Goal: Transaction & Acquisition: Purchase product/service

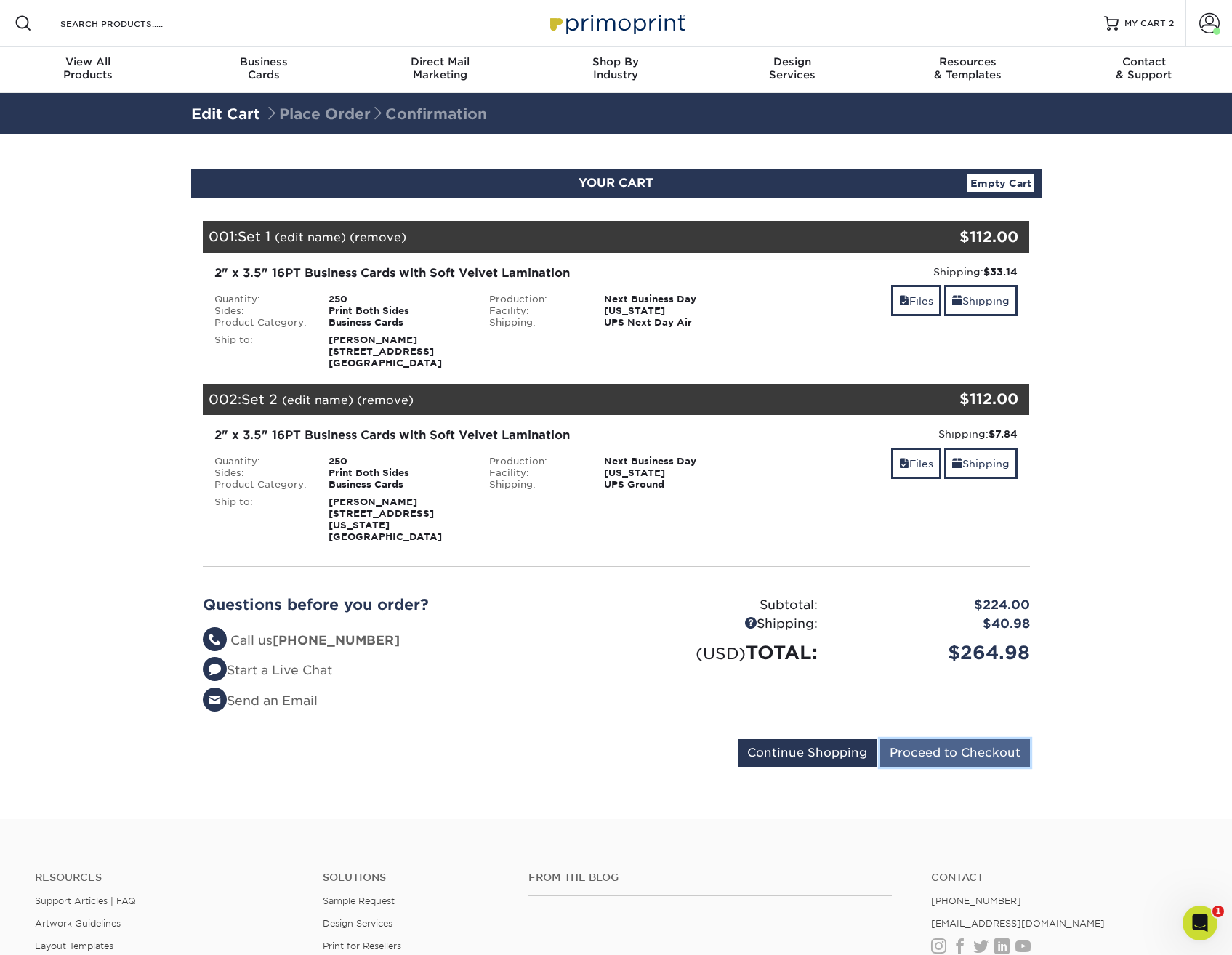
click at [914, 740] on input "Proceed to Checkout" at bounding box center [955, 753] width 150 height 28
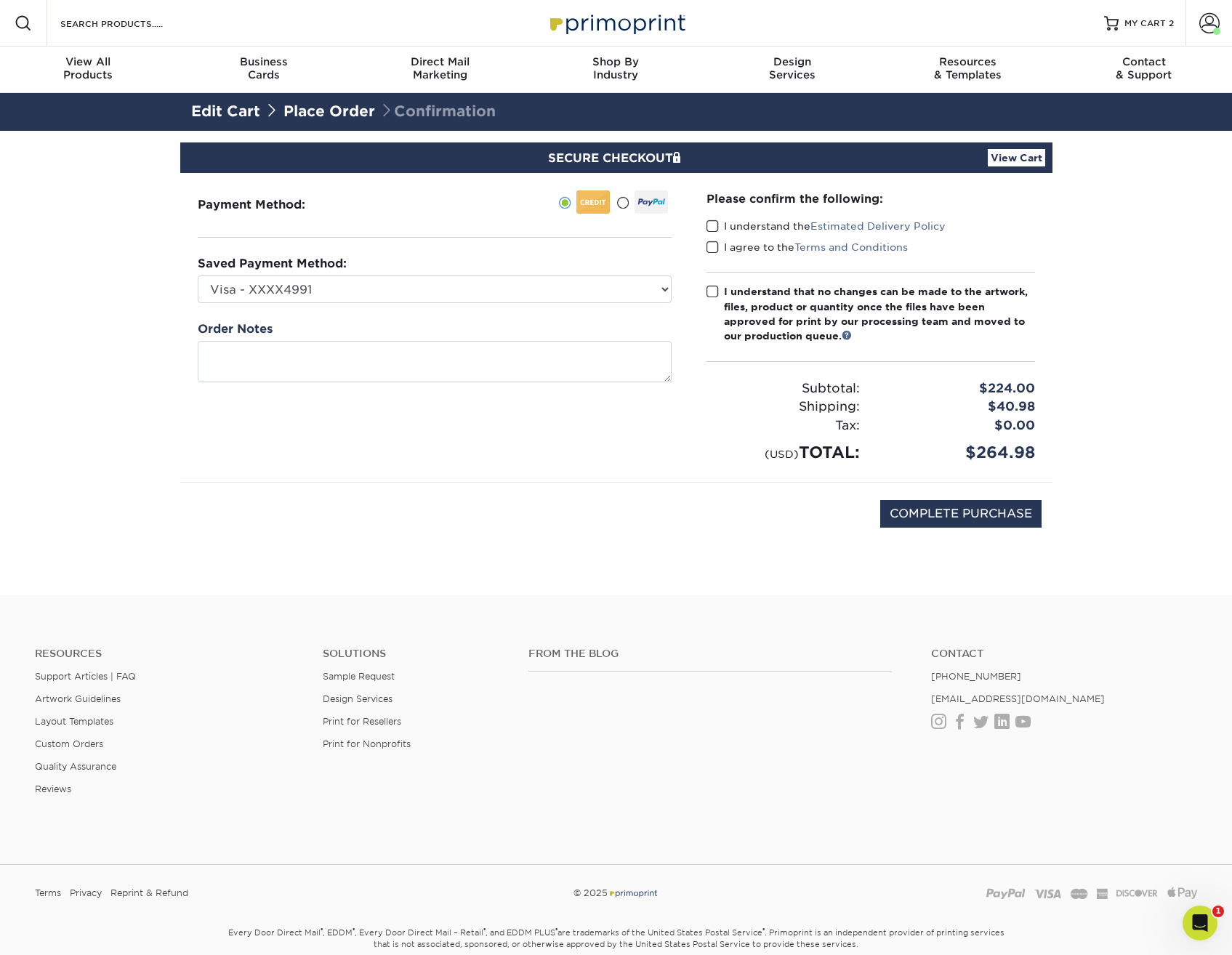
click at [709, 229] on span at bounding box center [713, 226] width 12 height 14
click at [0, 0] on input "I understand the Estimated Delivery Policy" at bounding box center [0, 0] width 0 height 0
click at [712, 245] on span at bounding box center [713, 247] width 12 height 14
click at [0, 0] on input "I agree to the Terms and Conditions" at bounding box center [0, 0] width 0 height 0
click at [712, 288] on span at bounding box center [713, 292] width 12 height 14
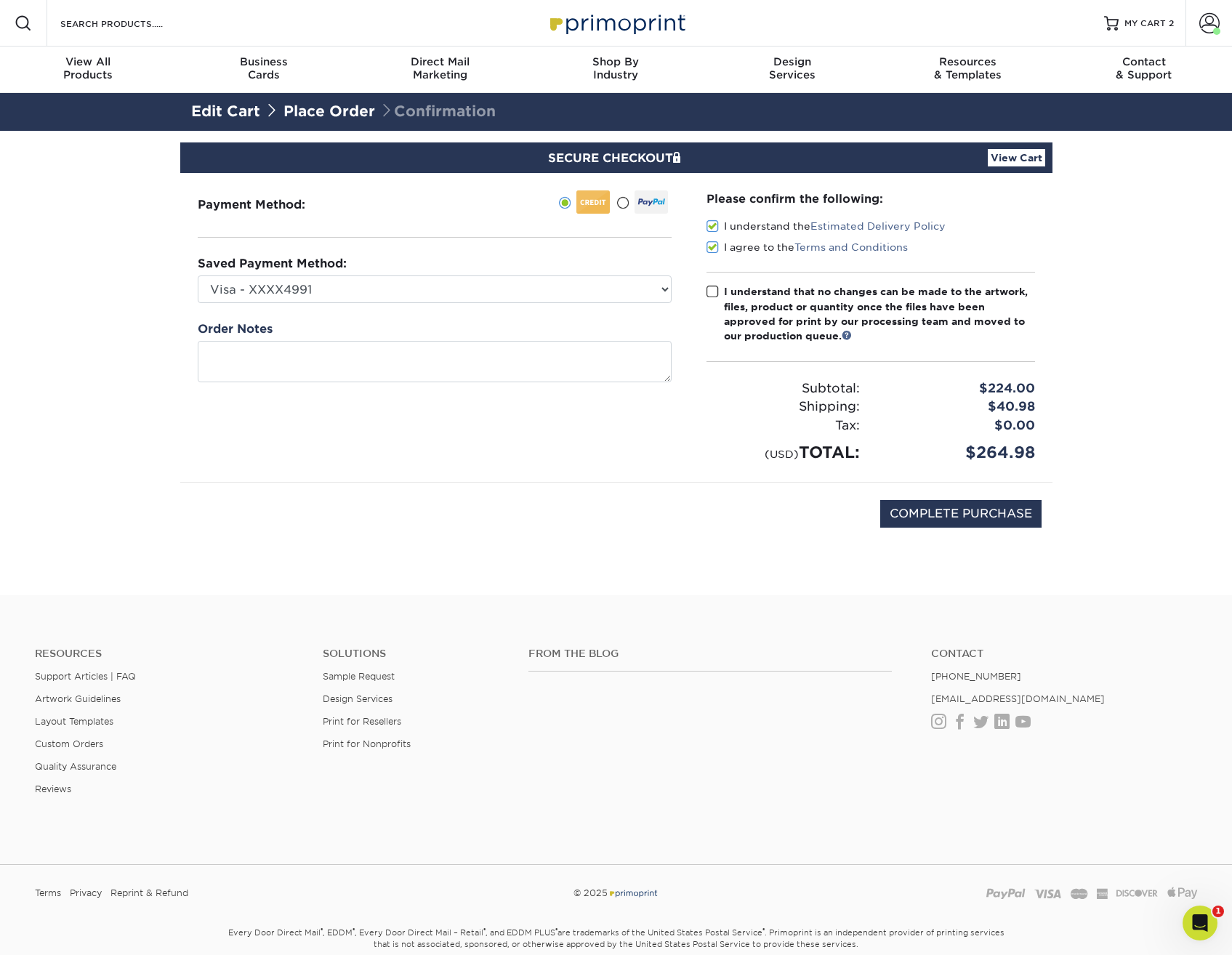
click at [0, 0] on input "I understand that no changes can be made to the artwork, files, product or quan…" at bounding box center [0, 0] width 0 height 0
click at [992, 506] on input "COMPLETE PURCHASE" at bounding box center [960, 514] width 161 height 28
type input "PROCESSING, PLEASE WAIT..."
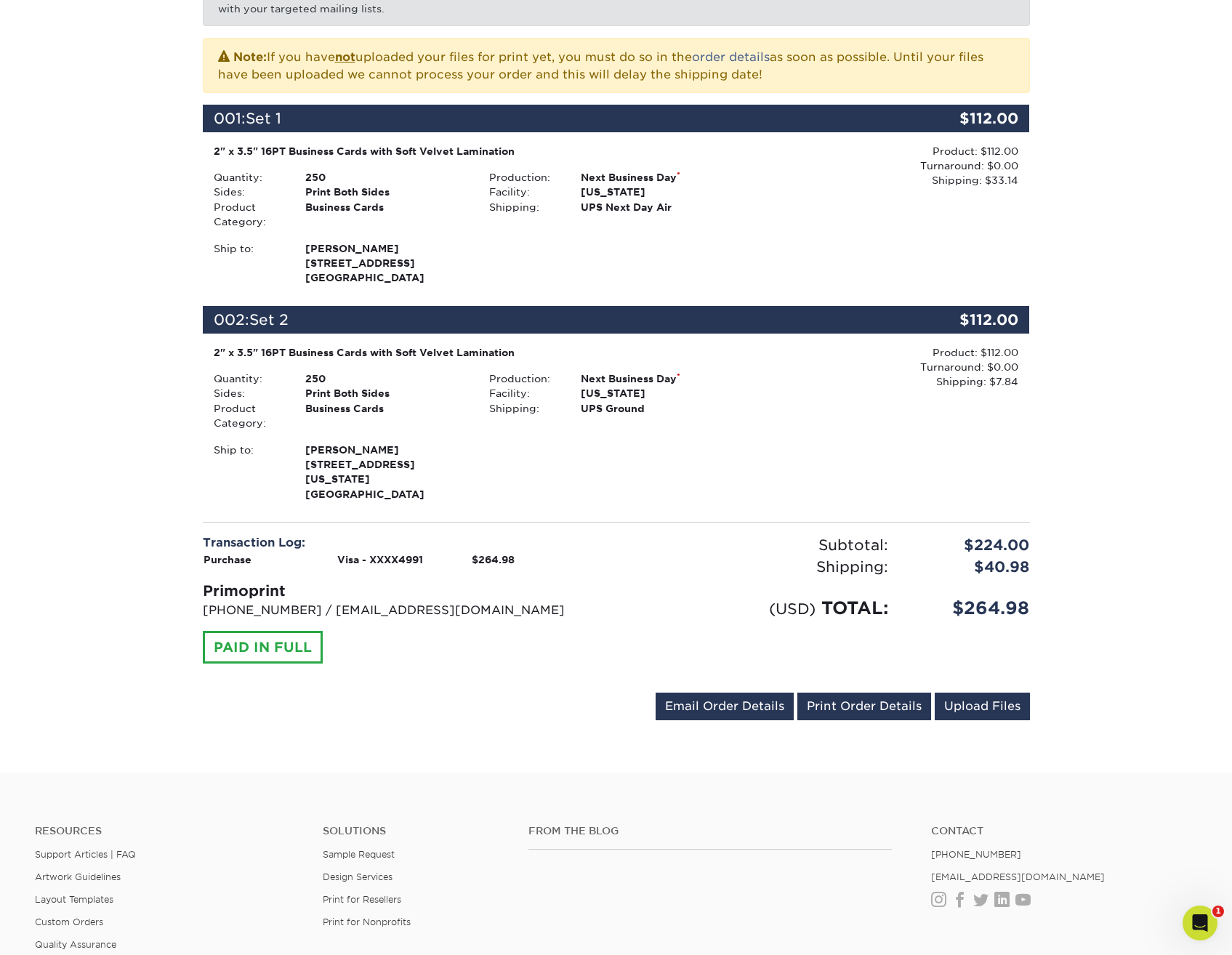
scroll to position [363, 0]
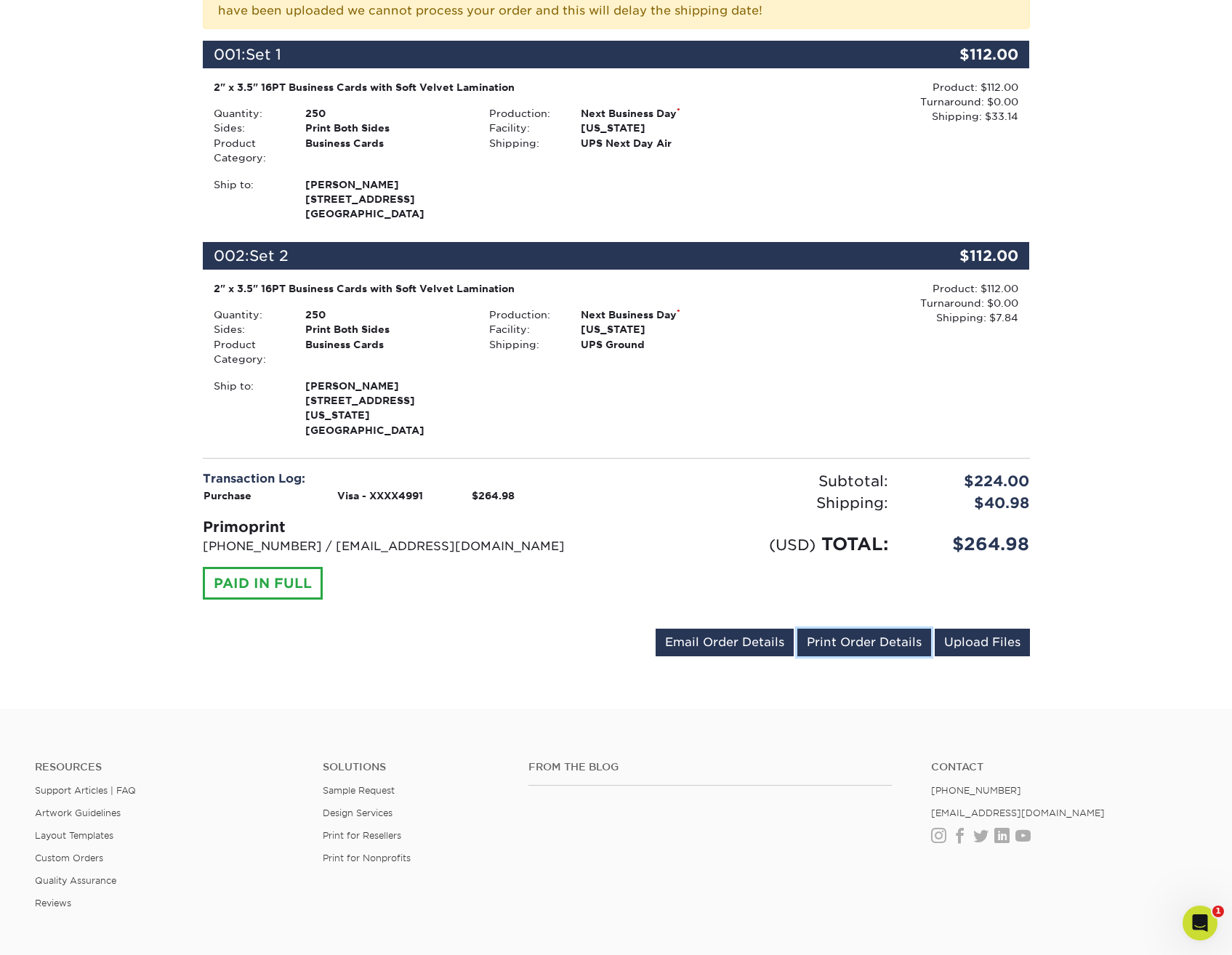
click at [892, 629] on link "Print Order Details" at bounding box center [864, 642] width 134 height 28
